Goal: Task Accomplishment & Management: Use online tool/utility

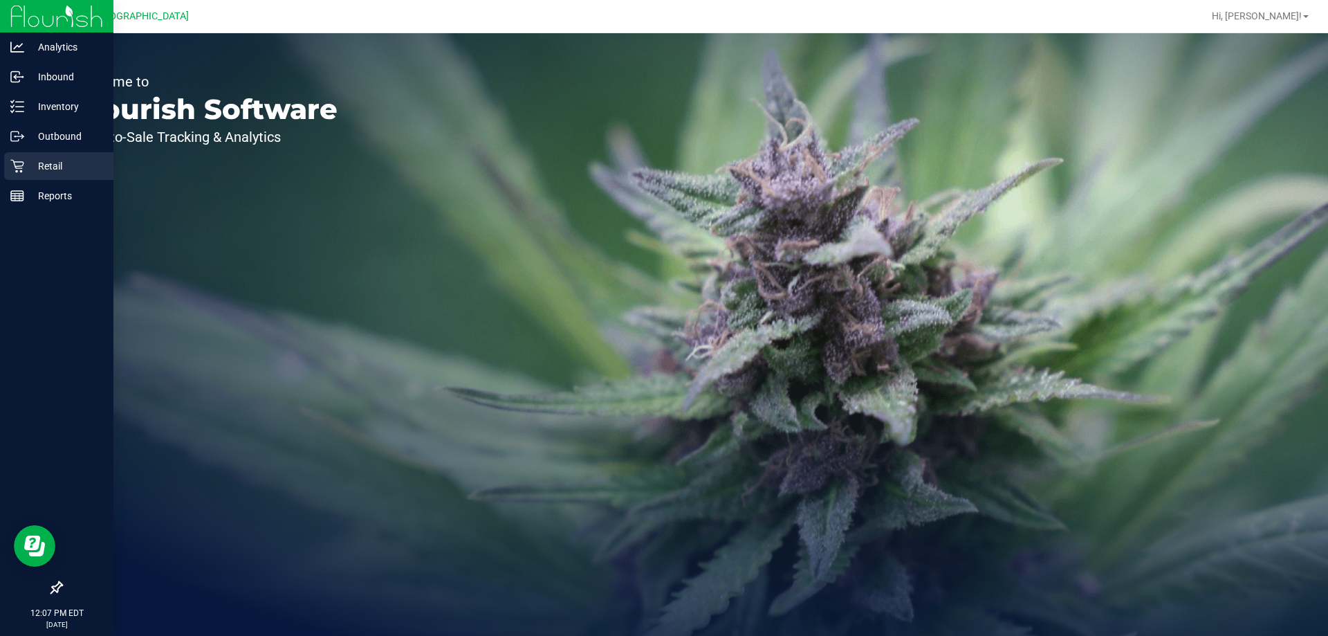
click at [23, 165] on icon at bounding box center [16, 166] width 13 height 13
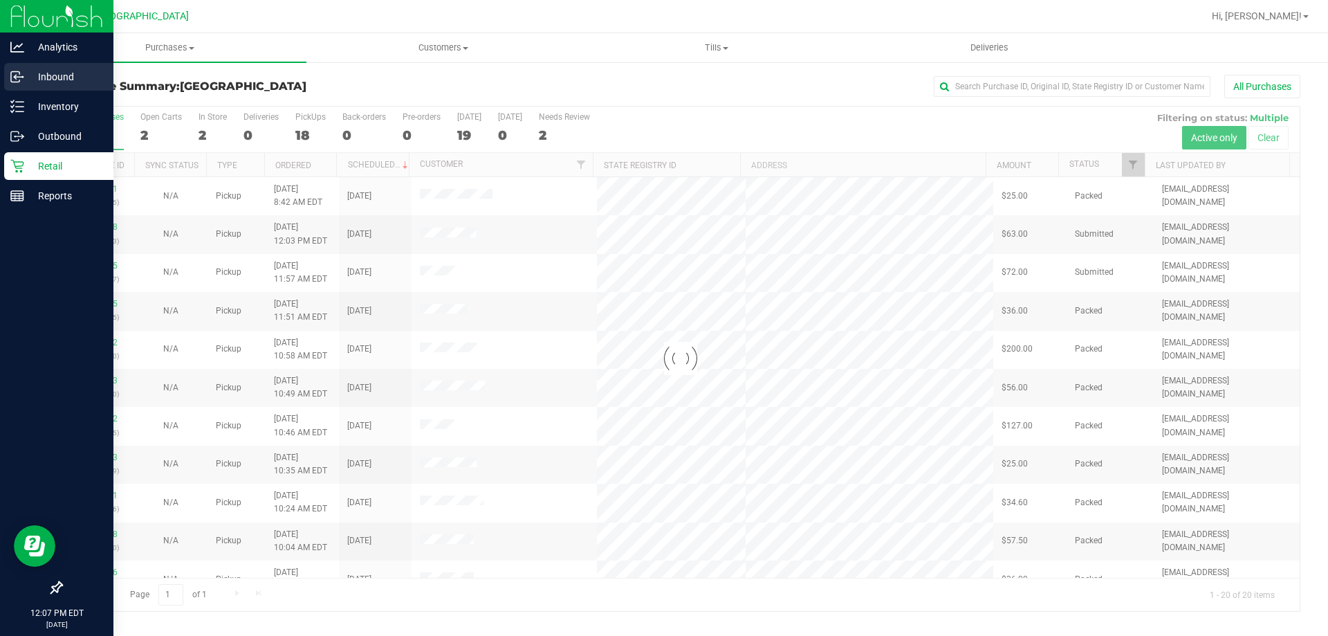
click at [51, 78] on p "Inbound" at bounding box center [65, 76] width 83 height 17
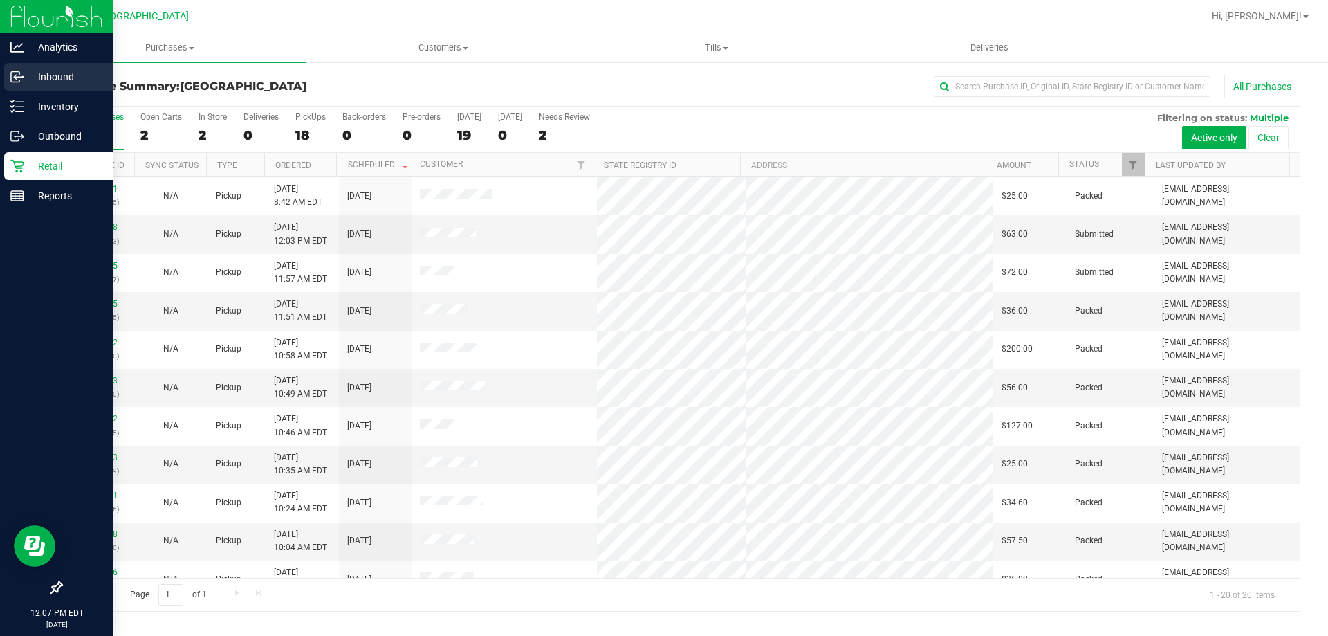
click at [51, 78] on p "Inbound" at bounding box center [65, 76] width 83 height 17
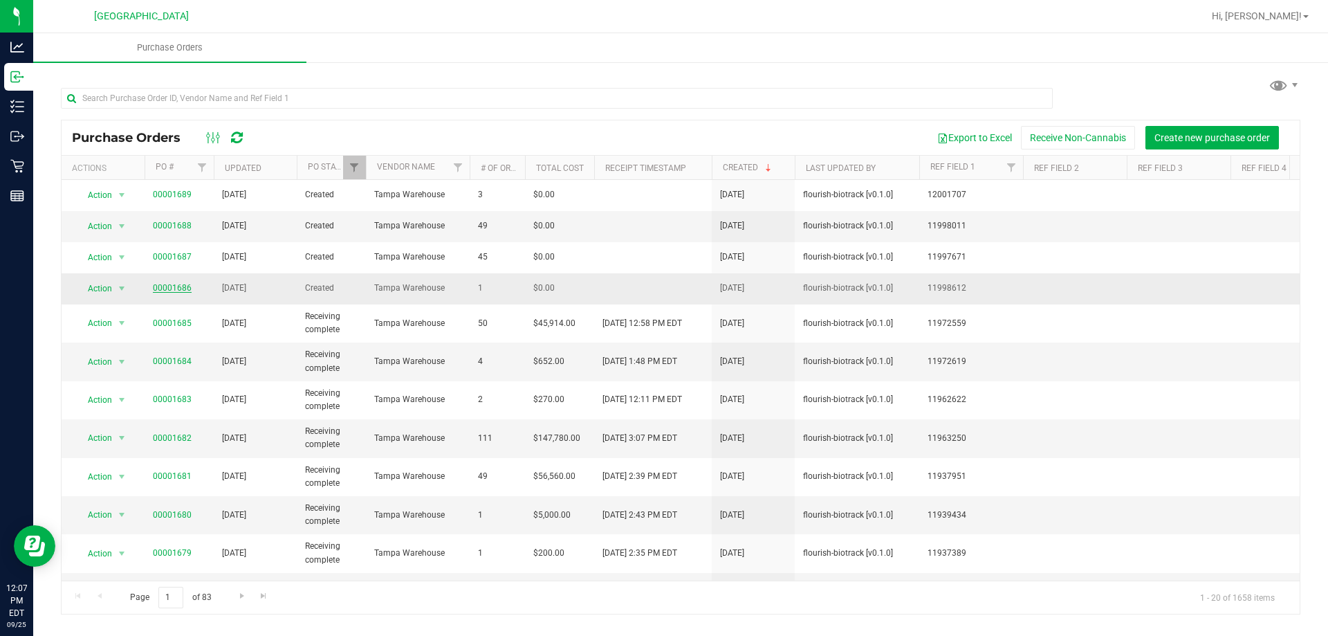
click at [176, 288] on link "00001686" at bounding box center [172, 288] width 39 height 10
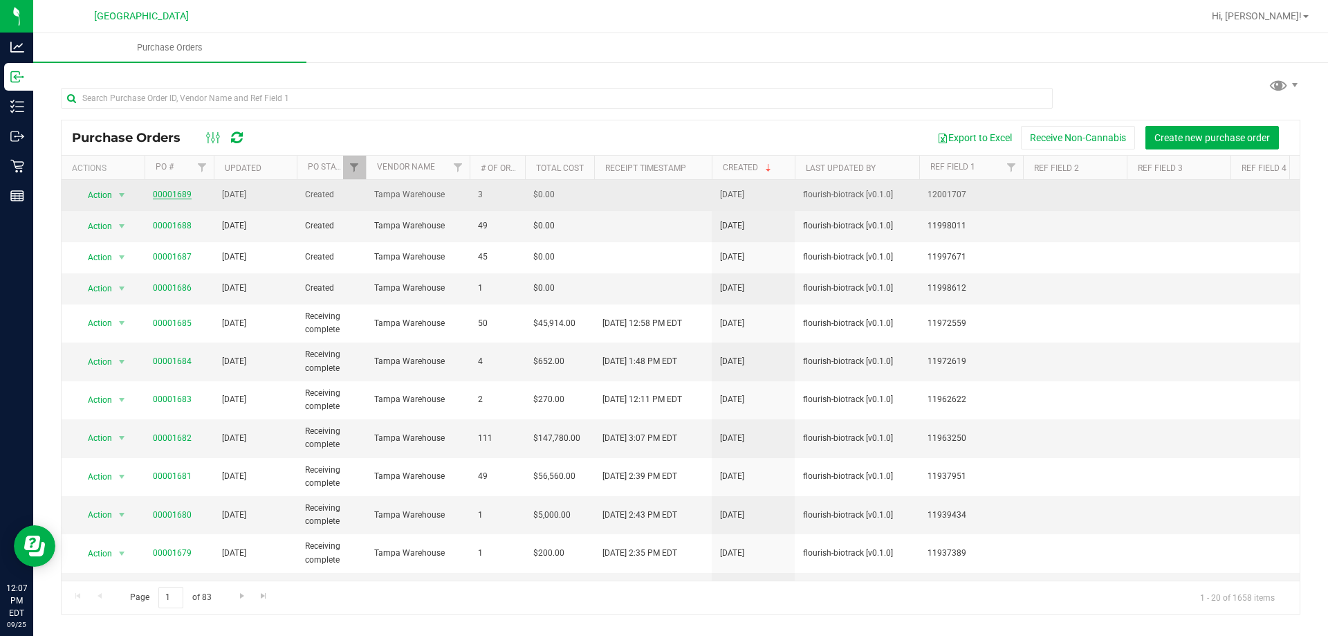
click at [181, 193] on link "00001689" at bounding box center [172, 195] width 39 height 10
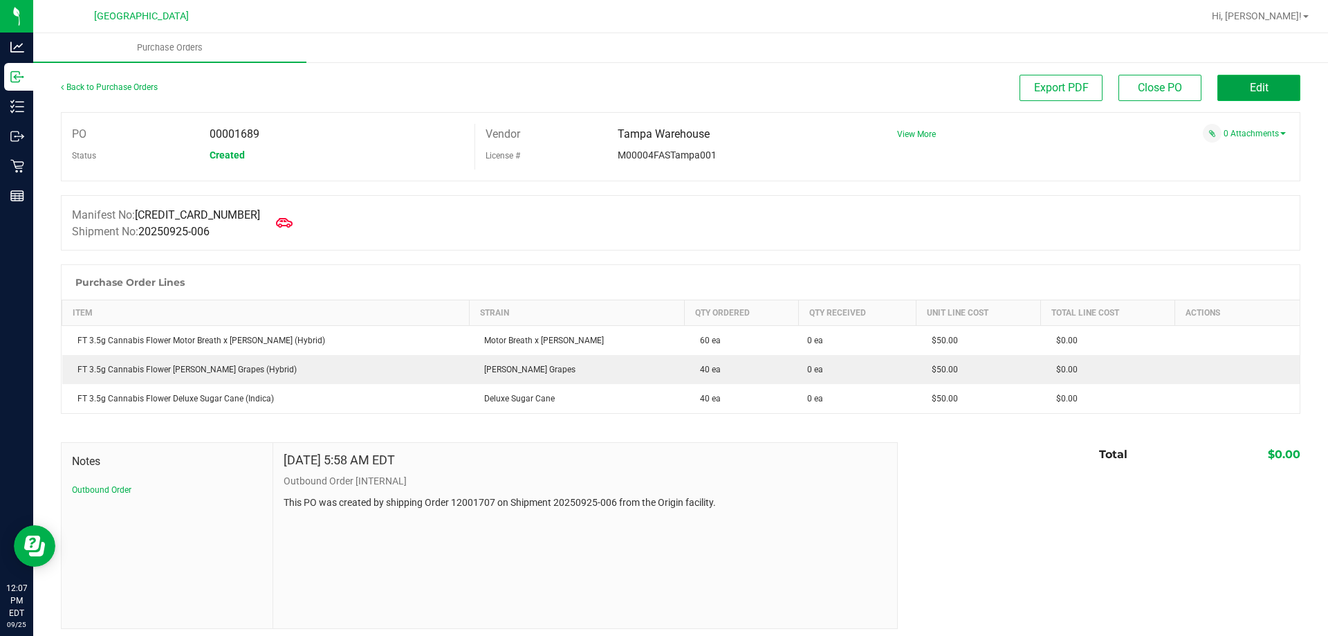
click at [1226, 91] on button "Edit" at bounding box center [1259, 88] width 83 height 26
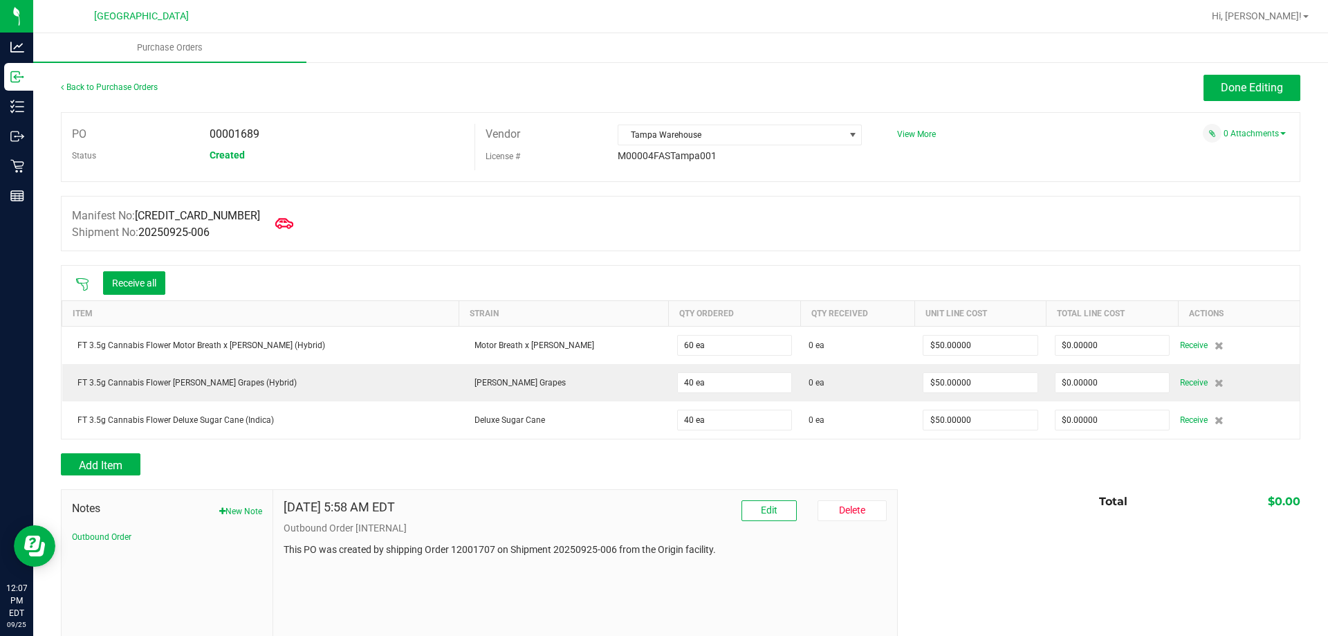
click at [275, 220] on icon at bounding box center [284, 223] width 18 height 18
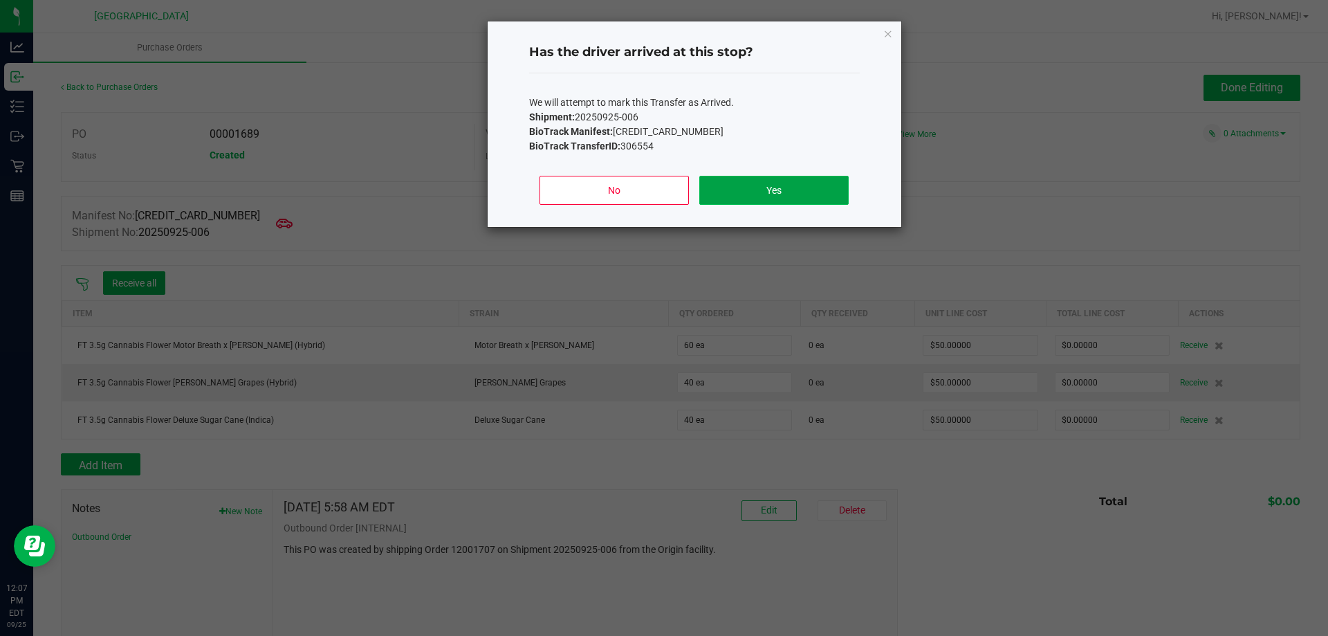
click at [738, 200] on button "Yes" at bounding box center [773, 190] width 149 height 29
